Goal: Information Seeking & Learning: Understand process/instructions

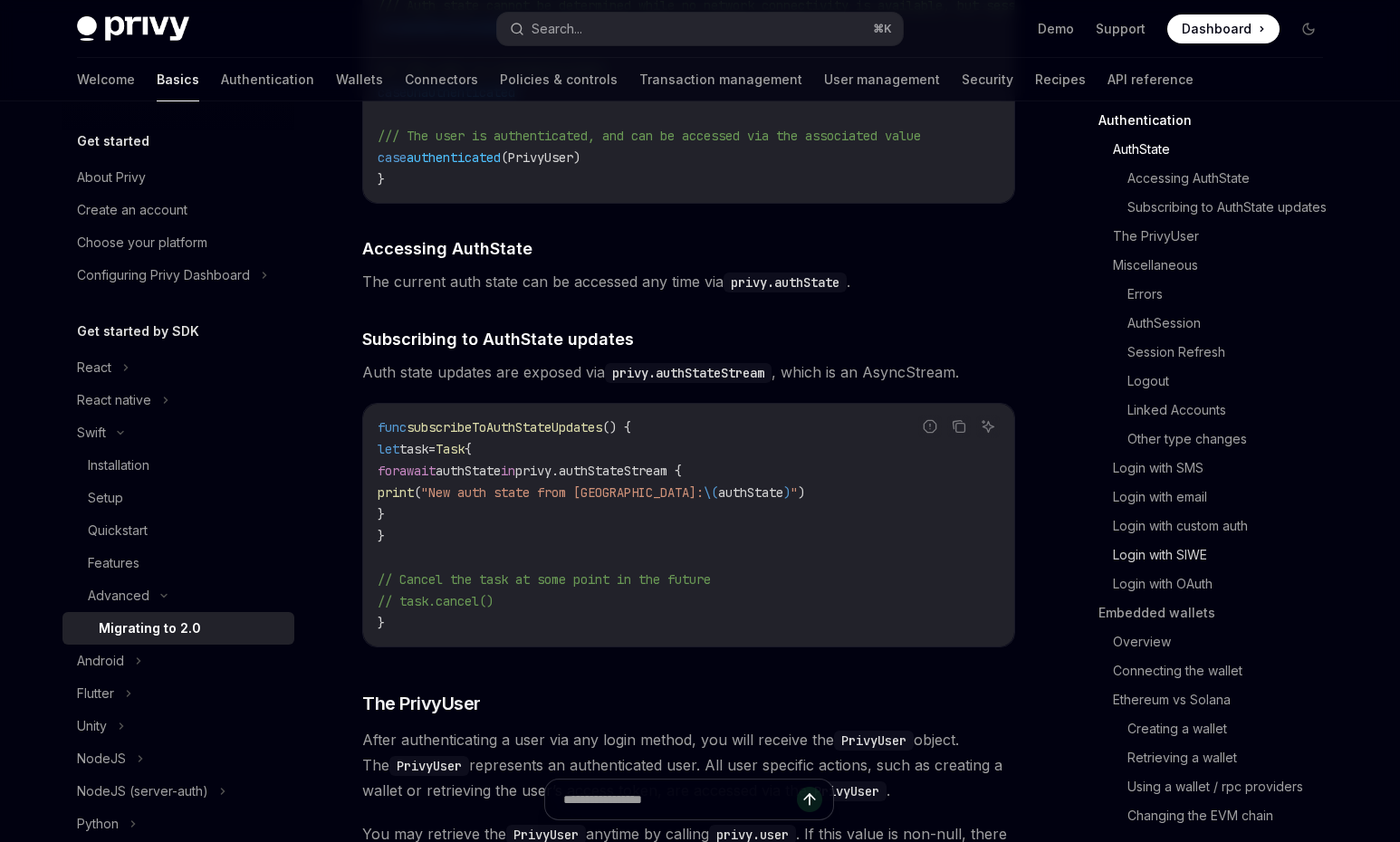
scroll to position [252, 0]
click at [1175, 758] on link "Retrieving a wallet" at bounding box center [1231, 755] width 210 height 29
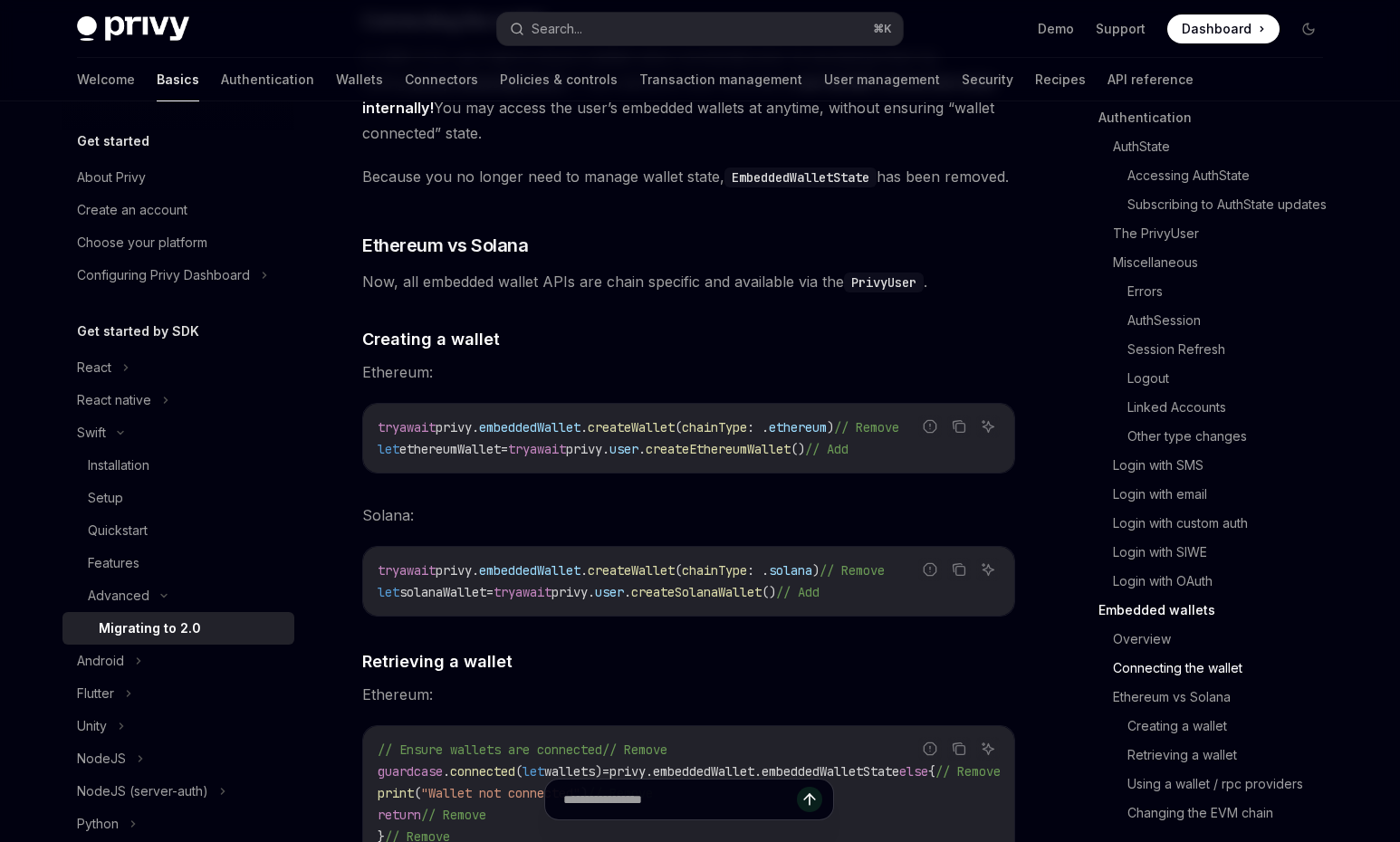
scroll to position [6030, 0]
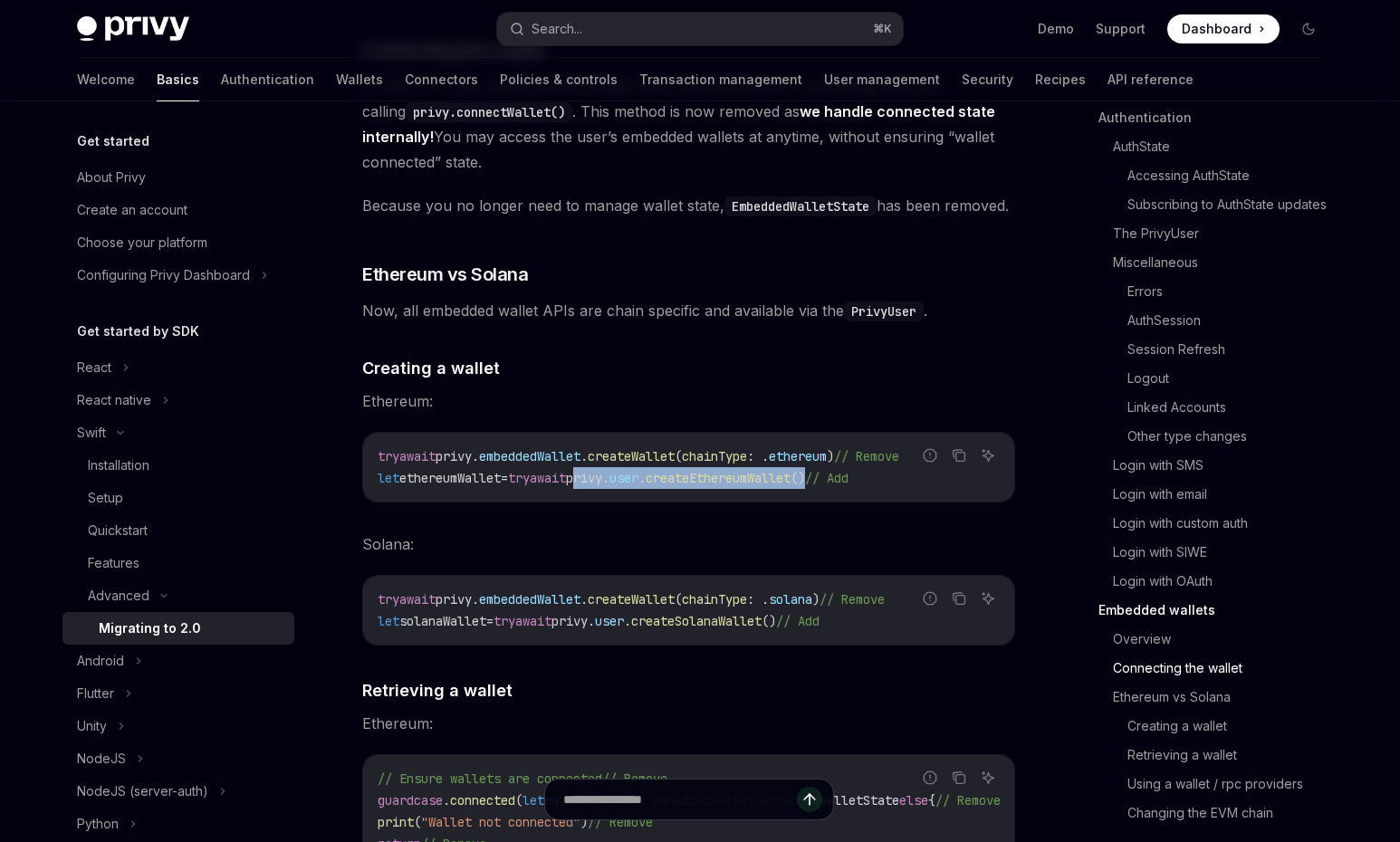
drag, startPoint x: 612, startPoint y: 468, endPoint x: 861, endPoint y: 465, distance: 249.0
click at [848, 470] on span "let ethereumWallet = try await privy. user . createEthereumWallet () // Add" at bounding box center [612, 477] width 471 height 16
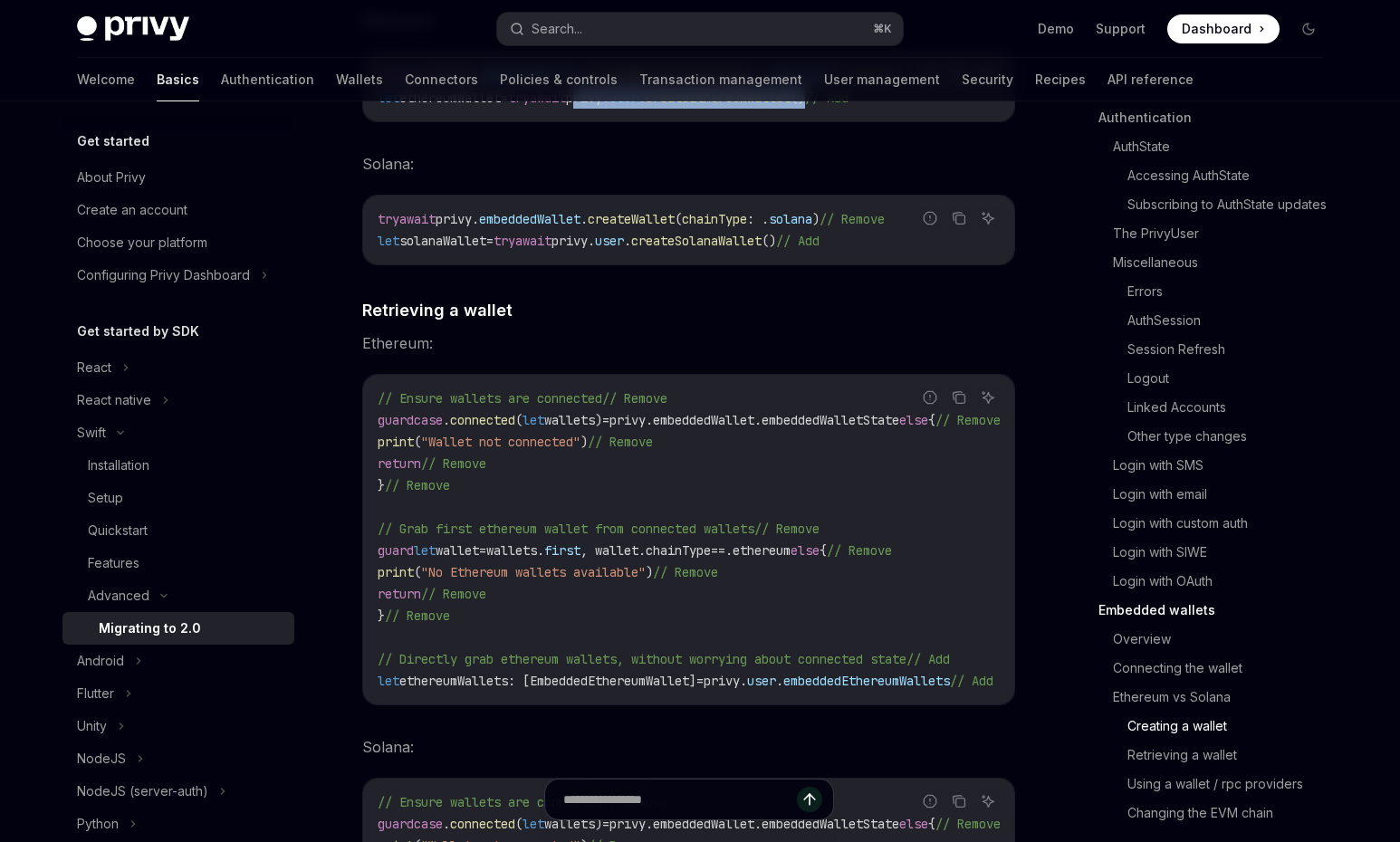
scroll to position [6432, 0]
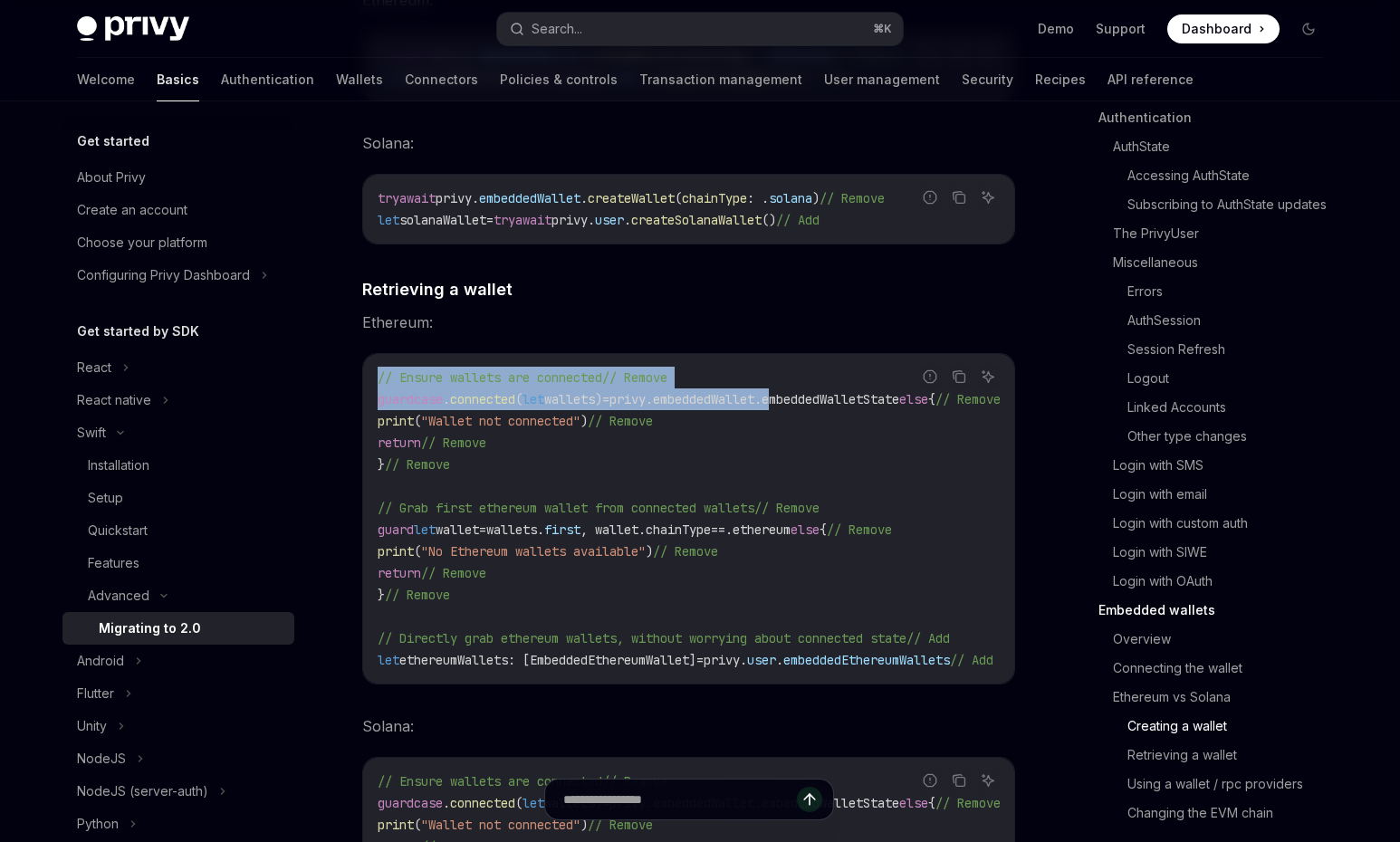
drag, startPoint x: 817, startPoint y: 394, endPoint x: 937, endPoint y: 400, distance: 120.1
click at [968, 396] on div "Report incorrect code Copy Ask AI // Ensure wallets are connected // Remove gua…" at bounding box center [689, 519] width 652 height 332
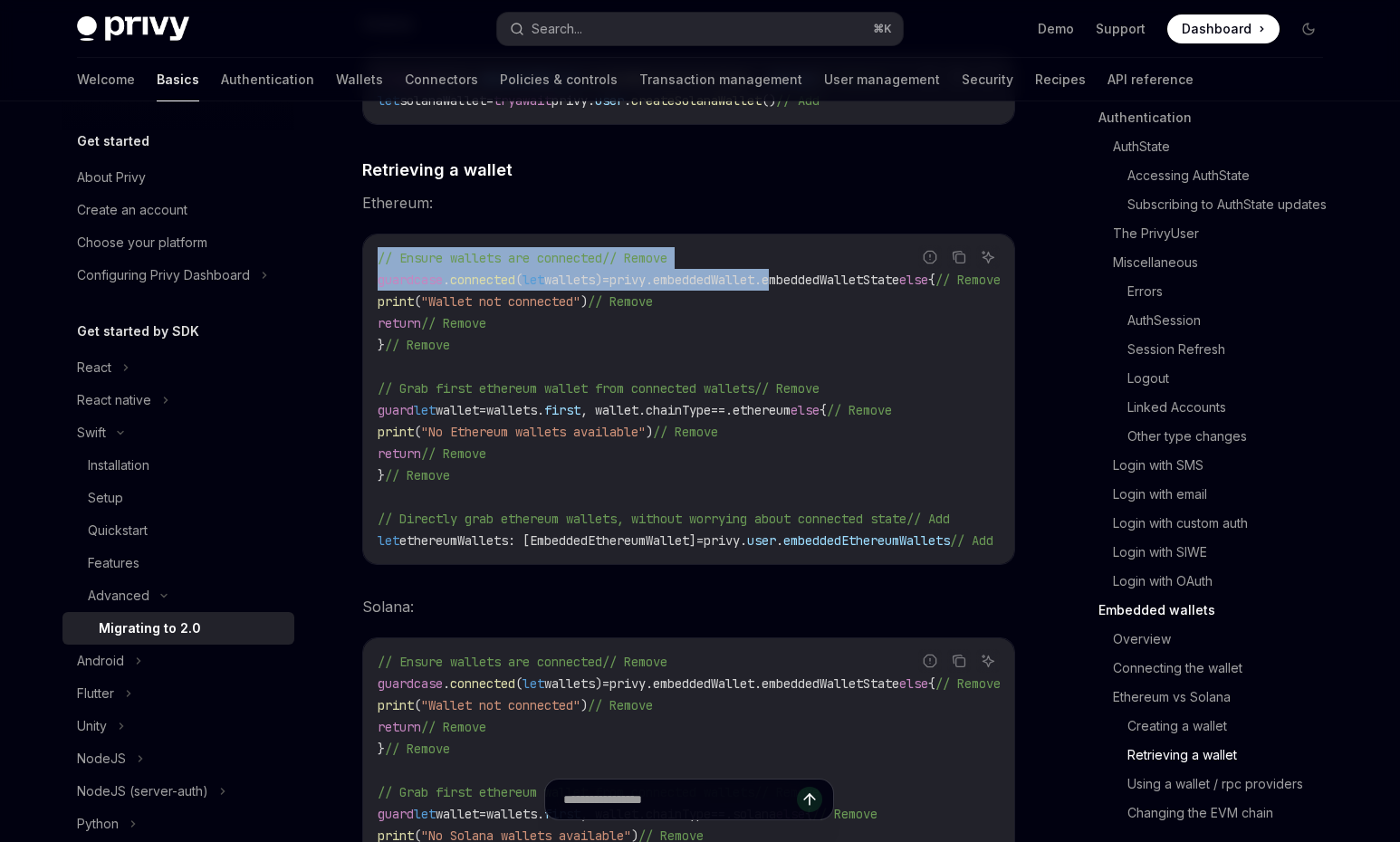
scroll to position [6563, 0]
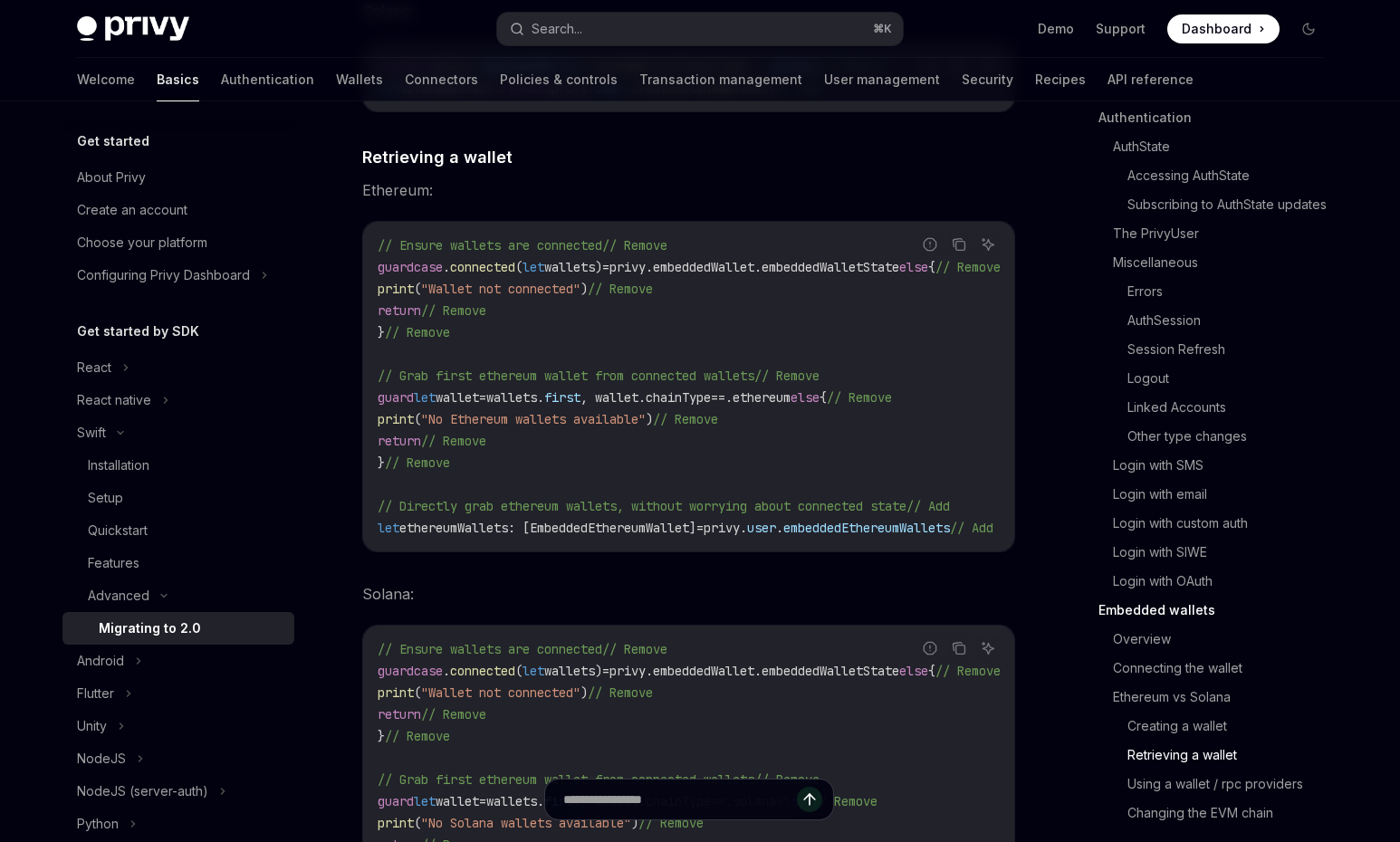
click at [849, 523] on span "embeddedEthereumWallets" at bounding box center [866, 528] width 167 height 16
drag, startPoint x: 816, startPoint y: 518, endPoint x: 882, endPoint y: 514, distance: 66.1
click at [994, 520] on span "let ethereumWallets: [EmbeddedEthereumWallet] = privy. user . embeddedEthereumW…" at bounding box center [685, 528] width 616 height 16
click at [872, 520] on span "embeddedEthereumWallets" at bounding box center [866, 528] width 167 height 16
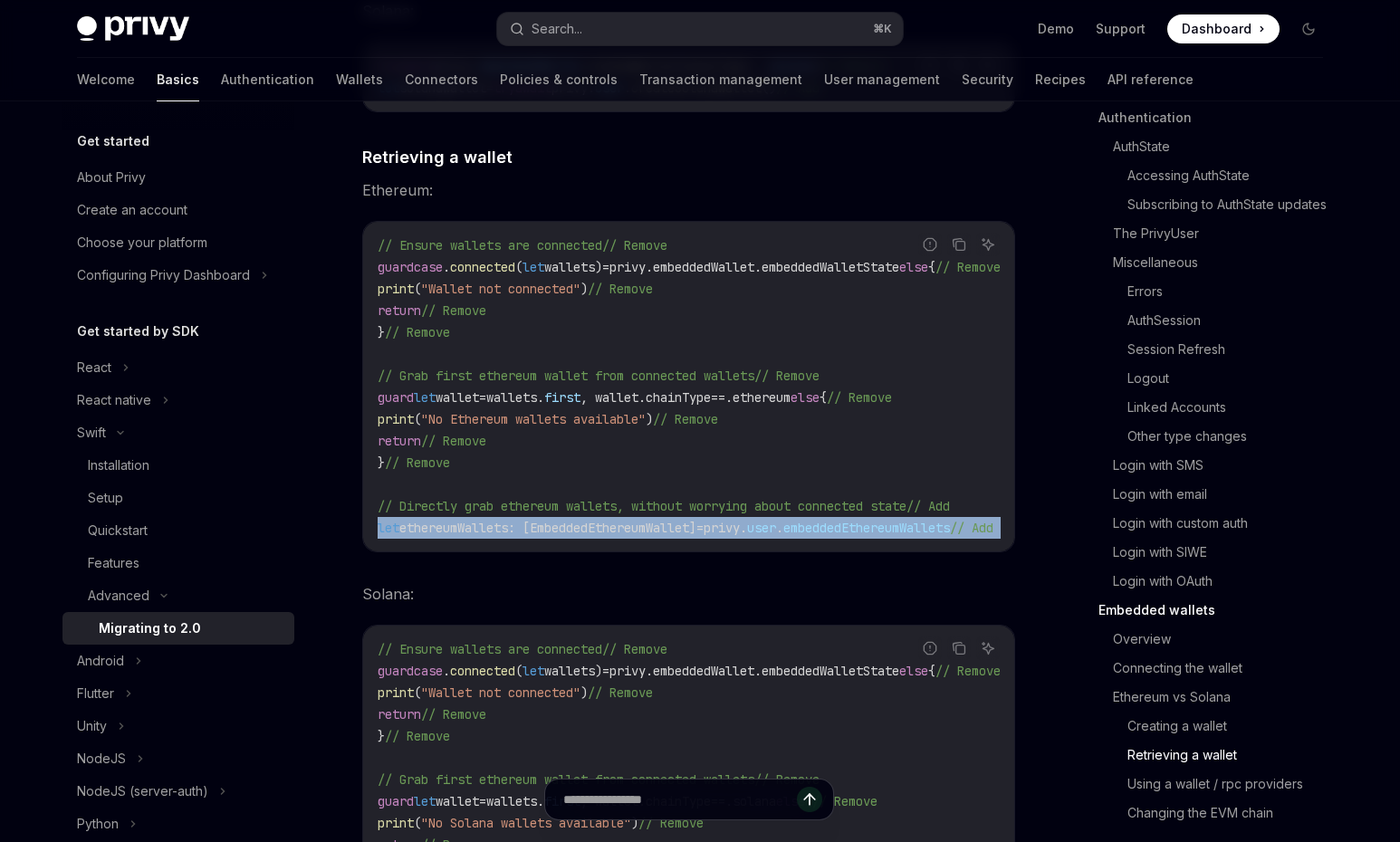
click at [872, 520] on span "embeddedEthereumWallets" at bounding box center [866, 528] width 167 height 16
drag, startPoint x: 408, startPoint y: 229, endPoint x: 900, endPoint y: 425, distance: 529.6
click at [900, 425] on code "// Ensure wallets are connected // Remove guard case . connected ( let wallets)…" at bounding box center [710, 387] width 666 height 304
drag, startPoint x: 612, startPoint y: 430, endPoint x: 561, endPoint y: 451, distance: 55.2
click at [612, 430] on code "// Ensure wallets are connected // Remove guard case . connected ( let wallets)…" at bounding box center [710, 387] width 666 height 304
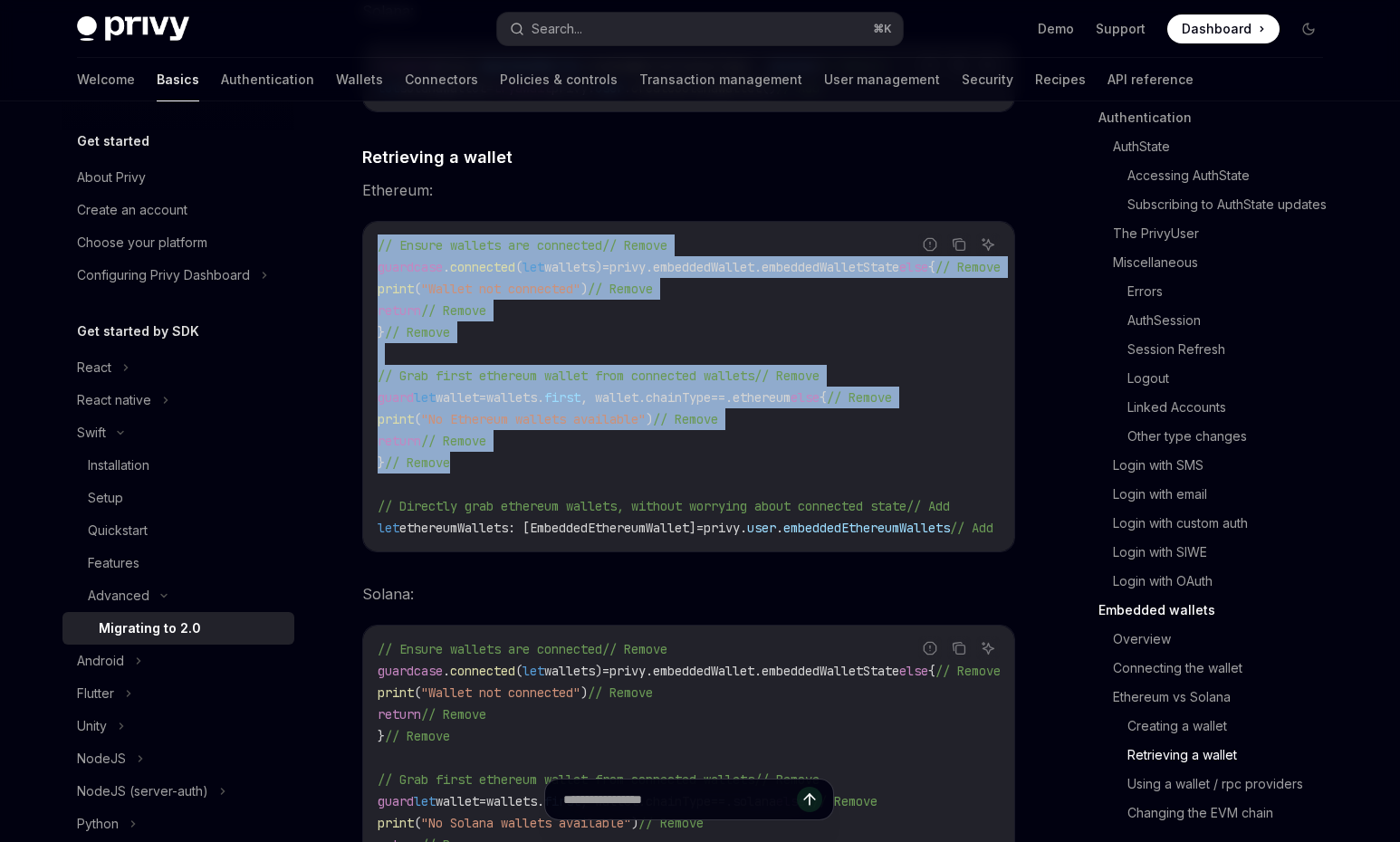
drag, startPoint x: 452, startPoint y: 421, endPoint x: 391, endPoint y: 241, distance: 190.1
click at [380, 235] on code "// Ensure wallets are connected // Remove guard case . connected ( let wallets)…" at bounding box center [710, 387] width 666 height 304
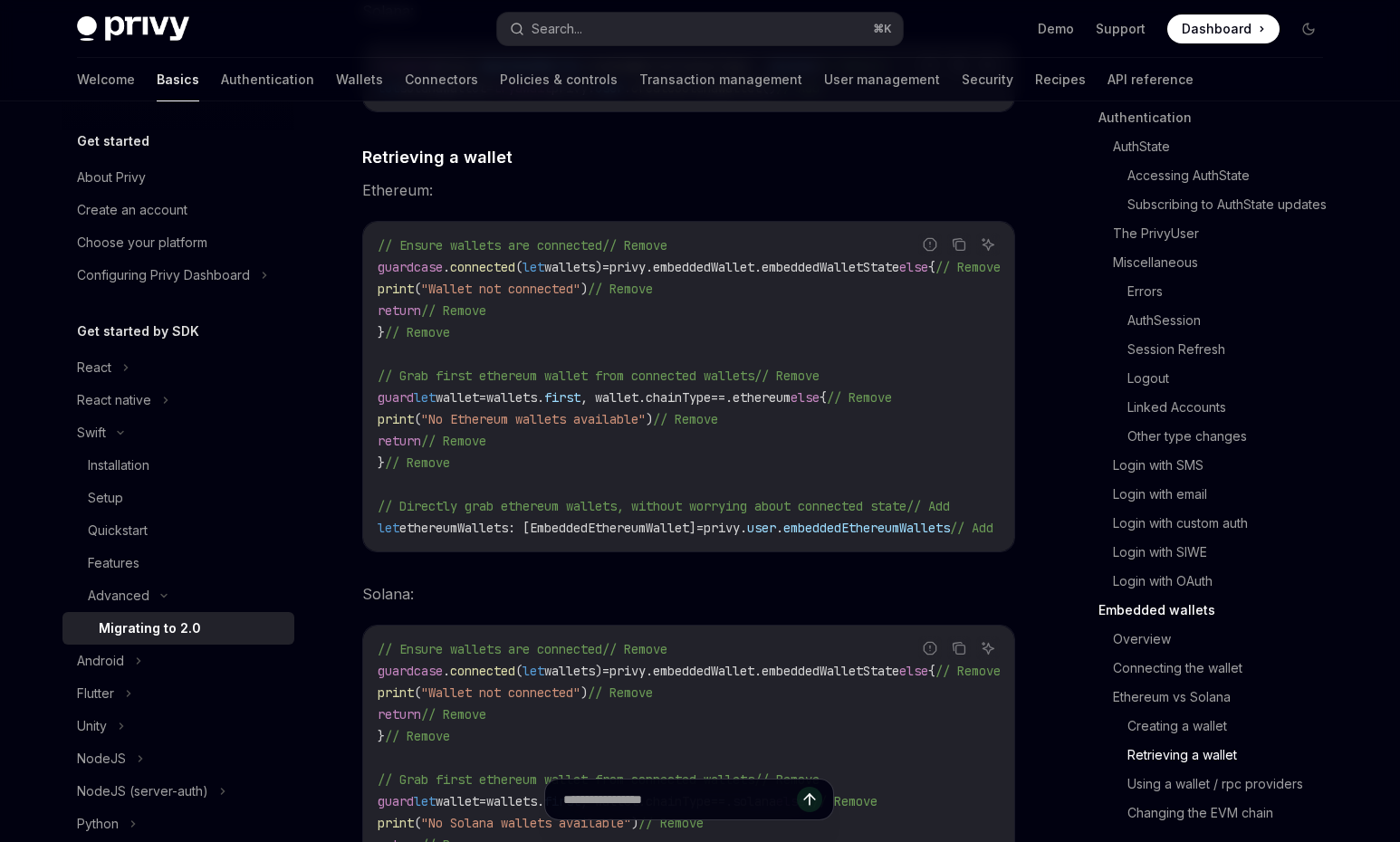
click at [744, 523] on span "privy." at bounding box center [725, 528] width 44 height 16
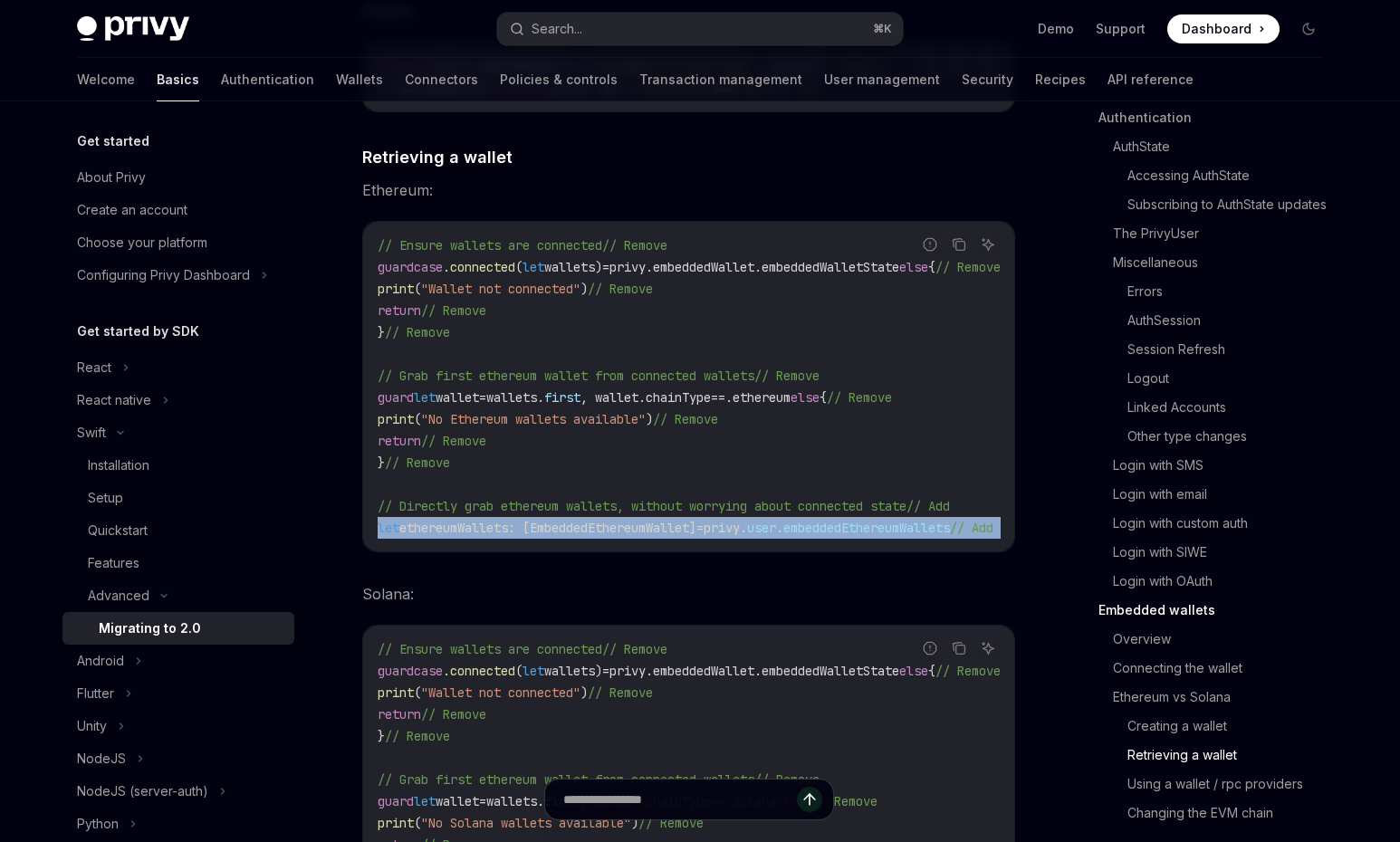
click at [744, 523] on span "privy." at bounding box center [725, 528] width 44 height 16
click at [913, 520] on span "embeddedEthereumWallets" at bounding box center [866, 528] width 167 height 16
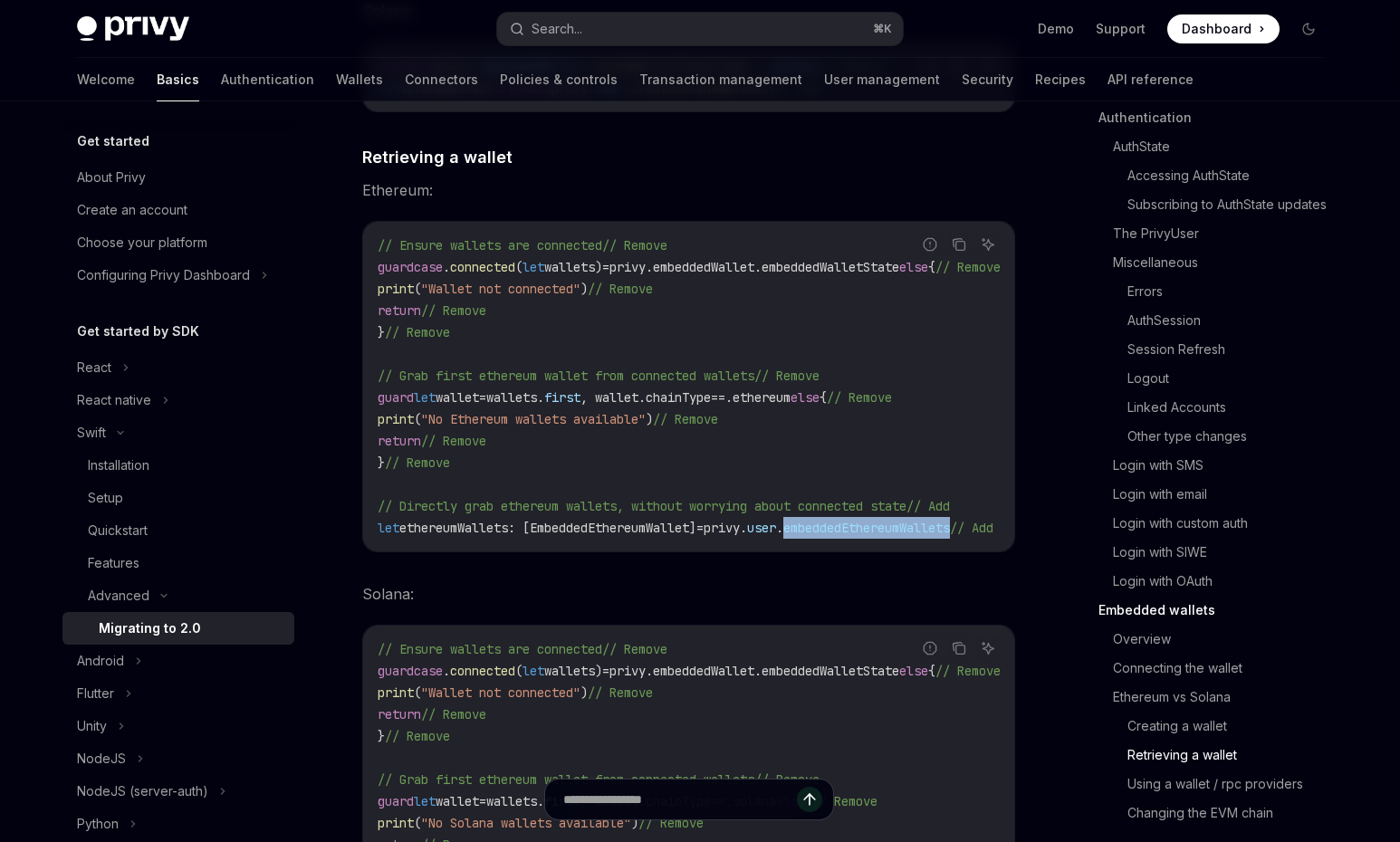
click at [913, 520] on span "embeddedEthereumWallets" at bounding box center [866, 528] width 167 height 16
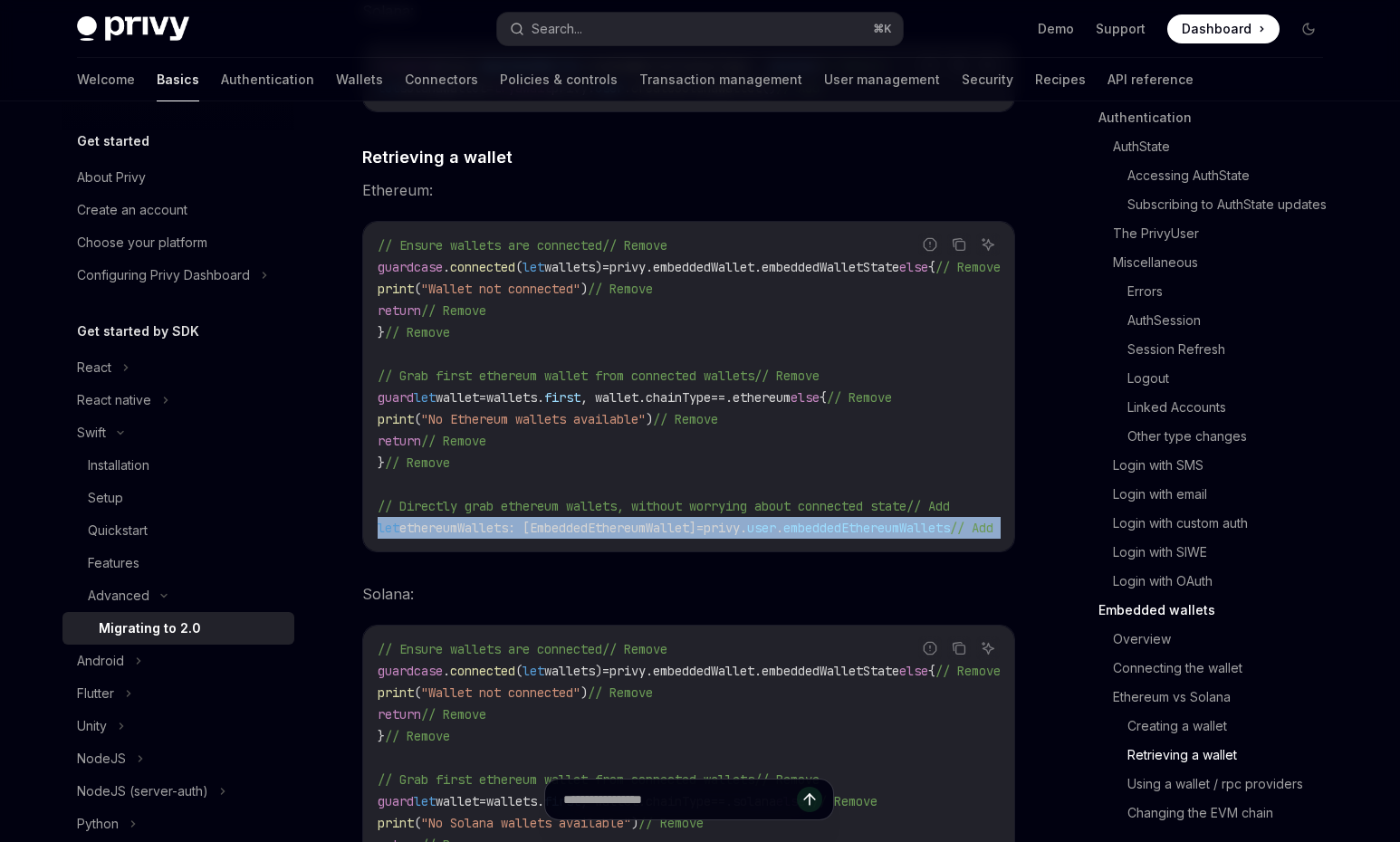
click at [913, 520] on span "embeddedEthereumWallets" at bounding box center [866, 528] width 167 height 16
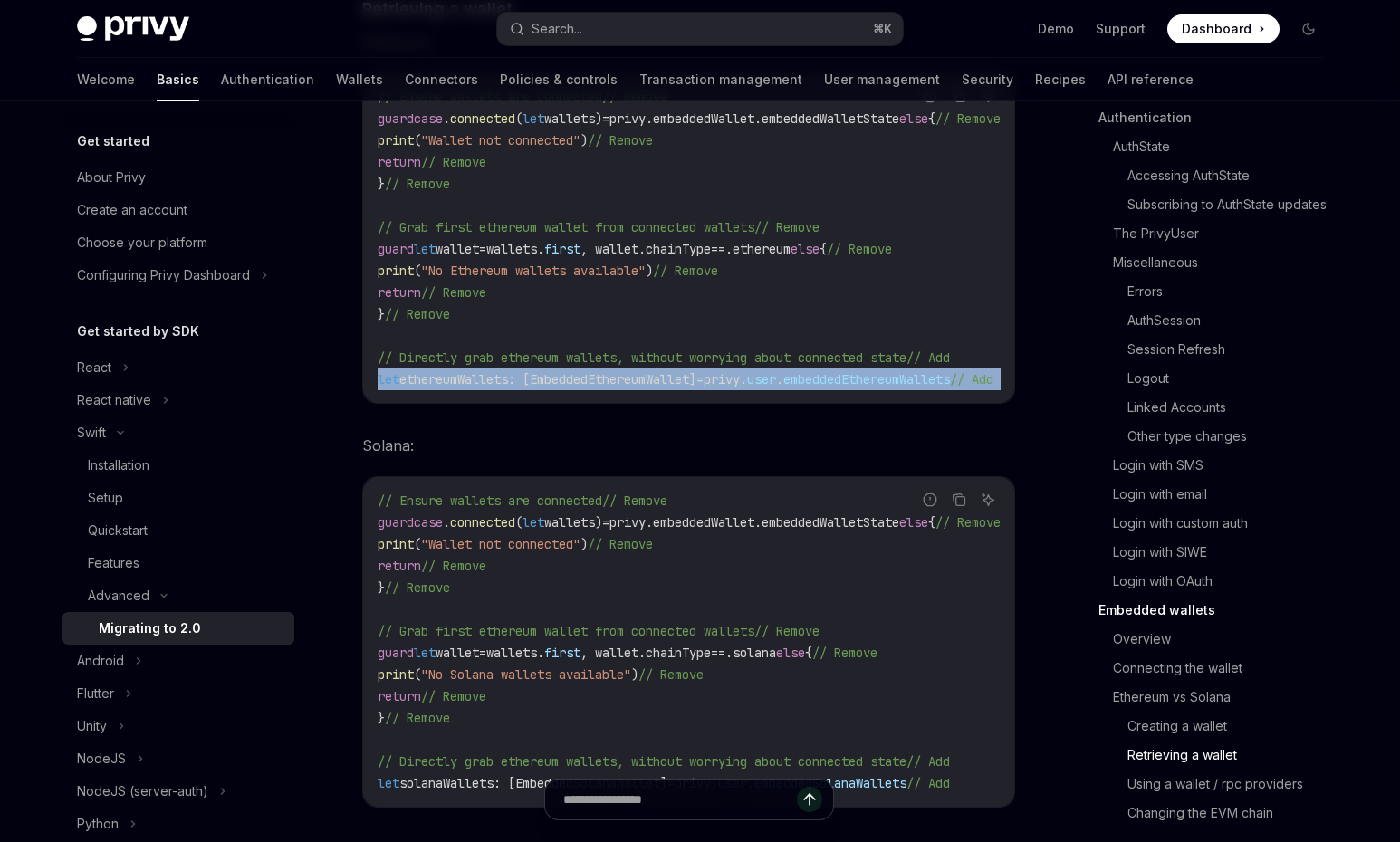
scroll to position [6714, 0]
